Goal: Check status: Check status

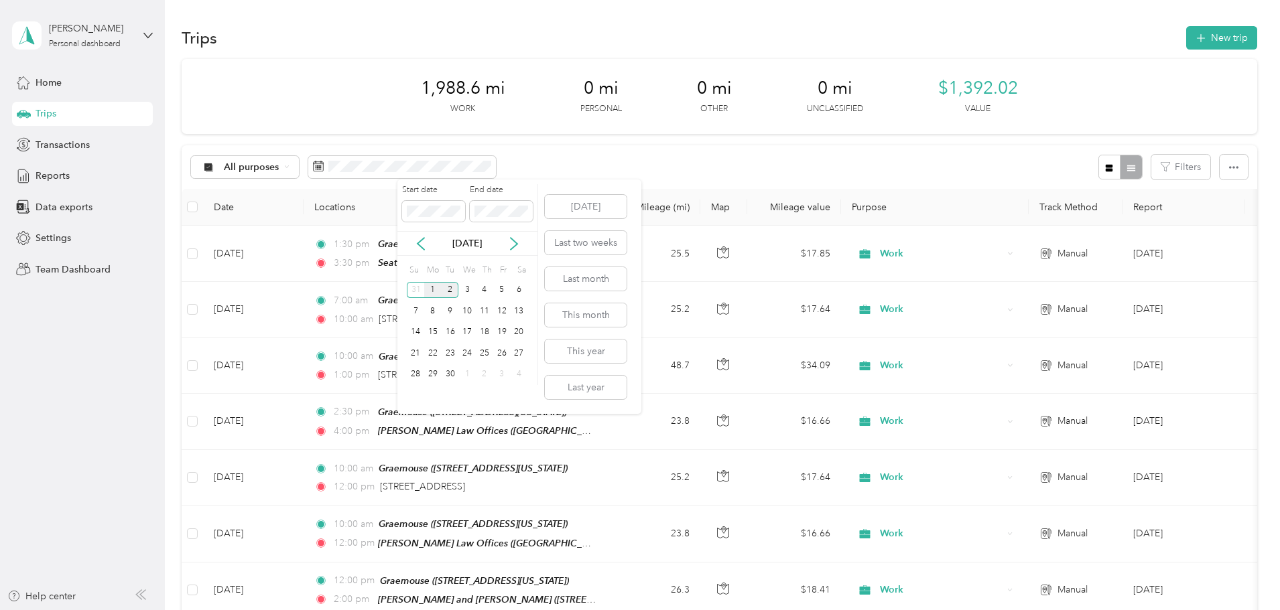
click at [433, 291] on div "1" at bounding box center [432, 290] width 17 height 17
click at [451, 377] on div "30" at bounding box center [450, 374] width 17 height 17
